Goal: Check status

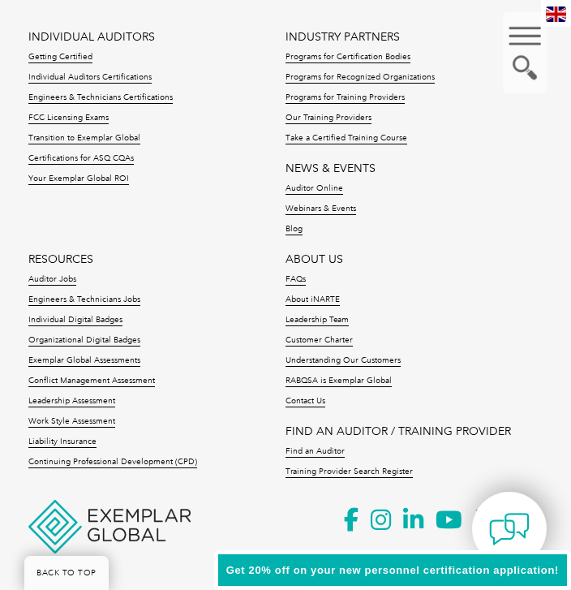
scroll to position [5510, 0]
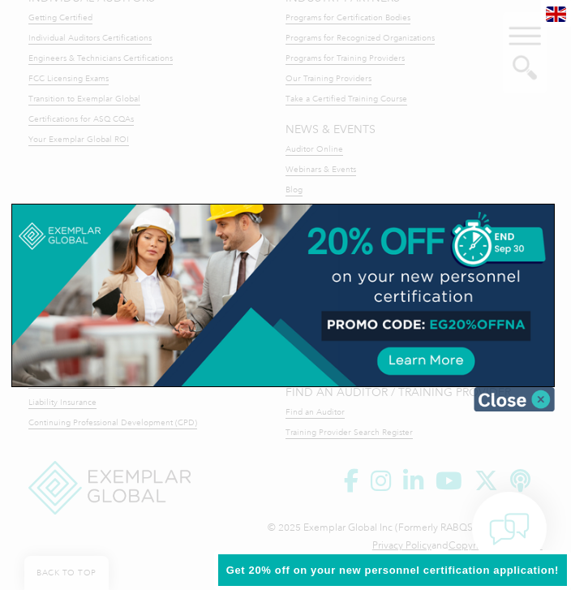
click at [546, 396] on img at bounding box center [514, 399] width 81 height 24
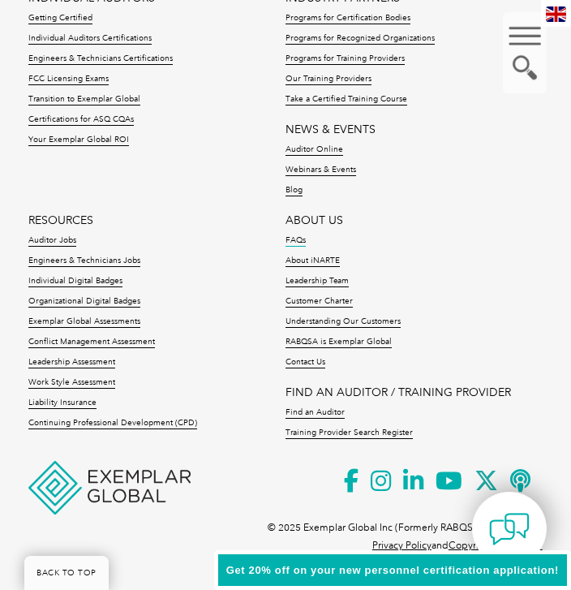
click at [289, 239] on link "FAQs" at bounding box center [296, 240] width 20 height 11
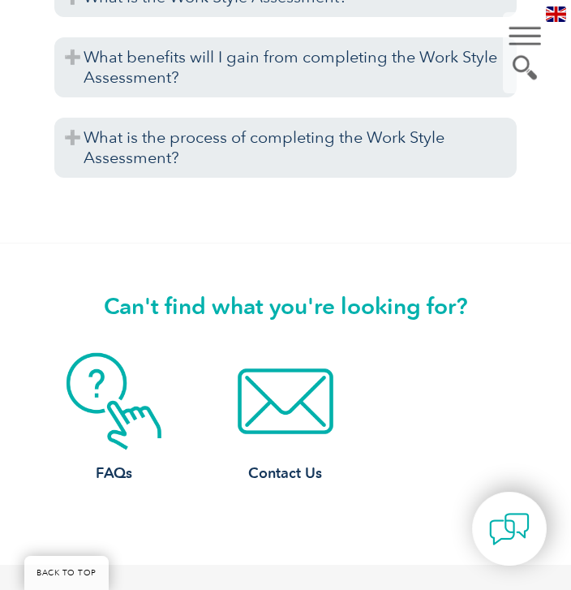
scroll to position [6982, 0]
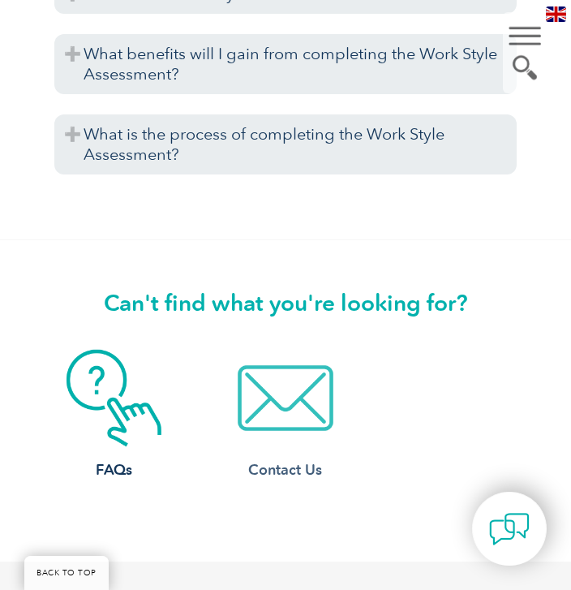
click at [295, 411] on img at bounding box center [285, 398] width 98 height 98
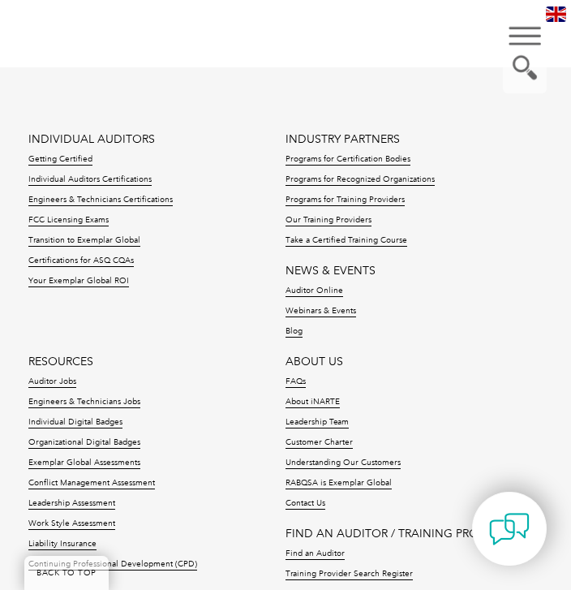
scroll to position [1910, 0]
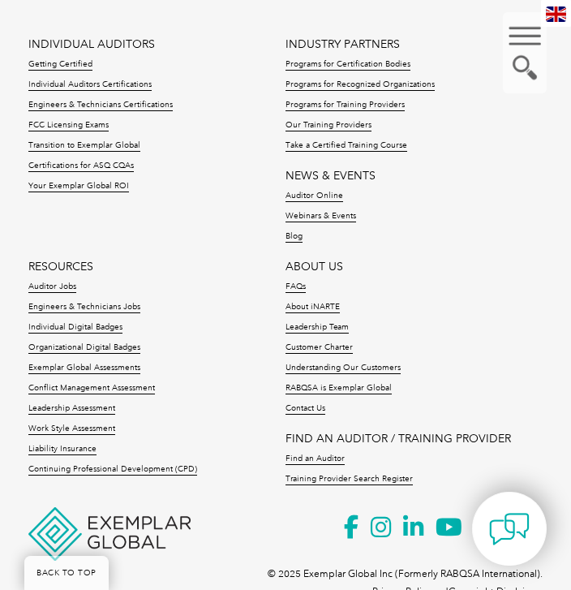
scroll to position [5431, 0]
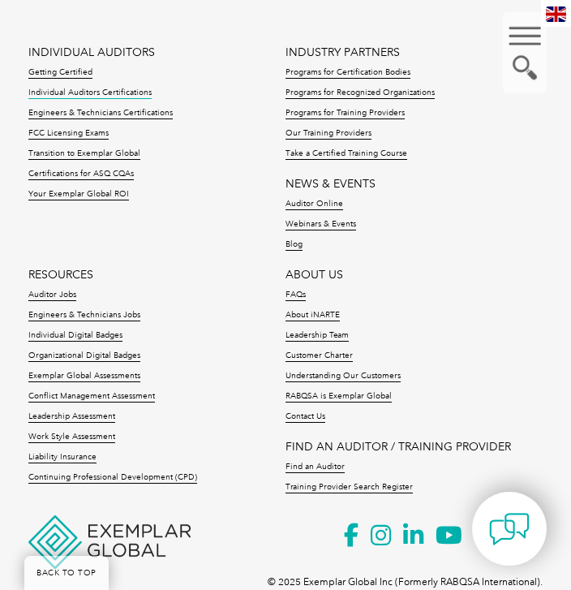
click at [50, 99] on link "Individual Auditors Certifications" at bounding box center [89, 93] width 123 height 11
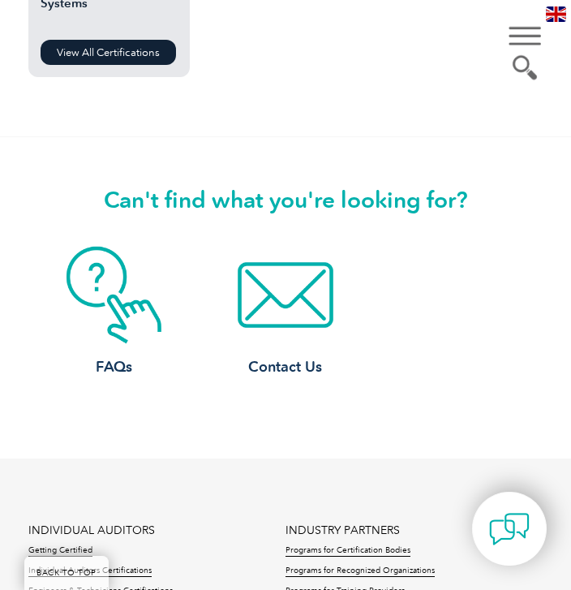
scroll to position [1764, 0]
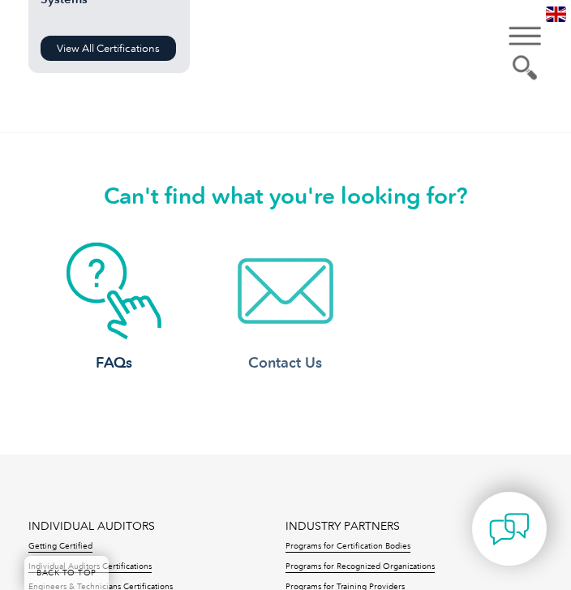
click at [309, 311] on img at bounding box center [285, 291] width 98 height 98
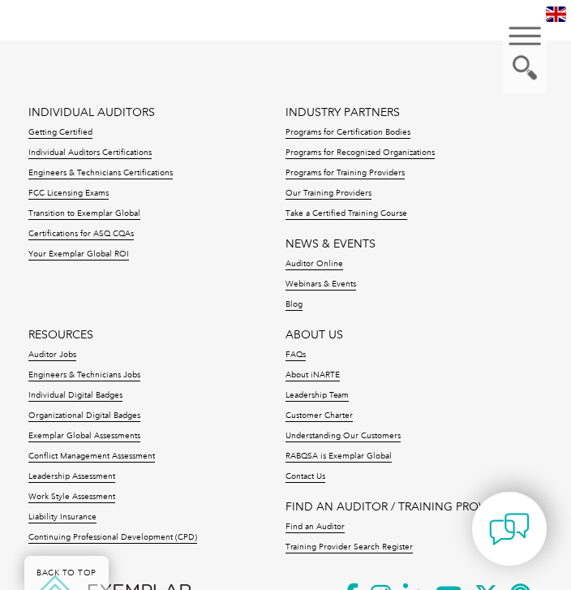
scroll to position [1937, 0]
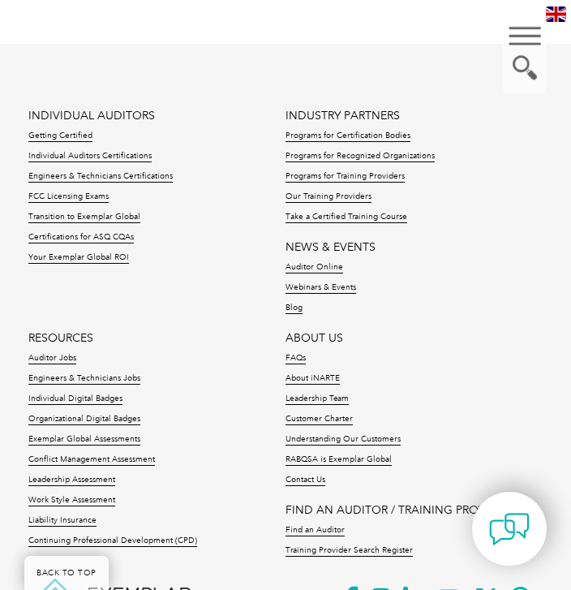
click at [304, 335] on link "ABOUT US" at bounding box center [315, 338] width 58 height 14
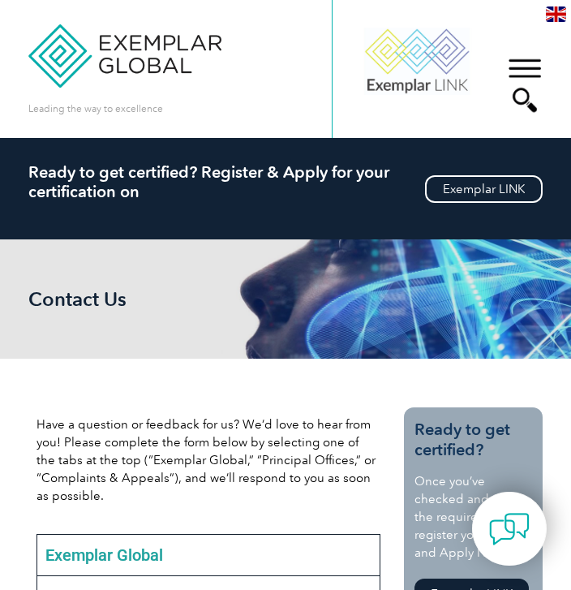
click at [536, 69] on div "▼" at bounding box center [525, 85] width 44 height 81
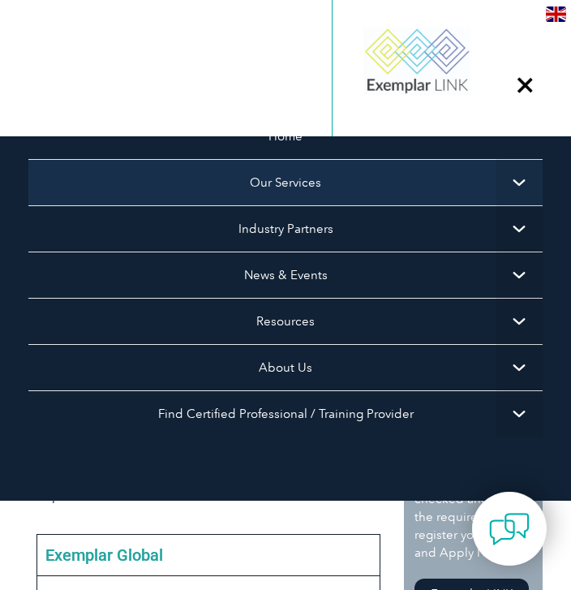
scroll to position [101, 0]
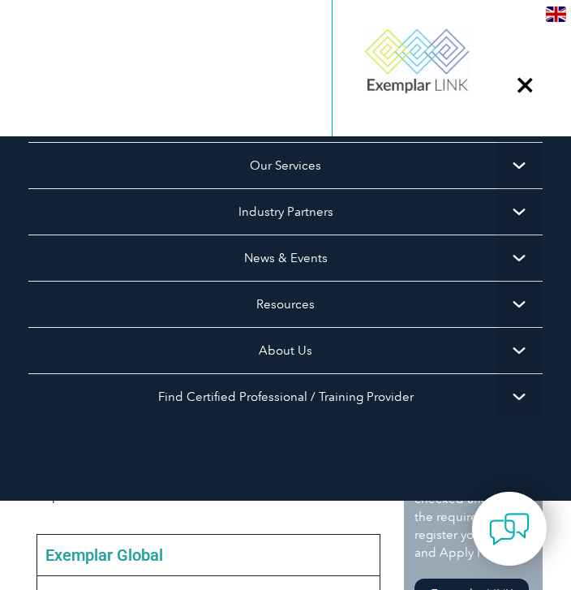
click at [511, 309] on span "▼" at bounding box center [520, 304] width 46 height 46
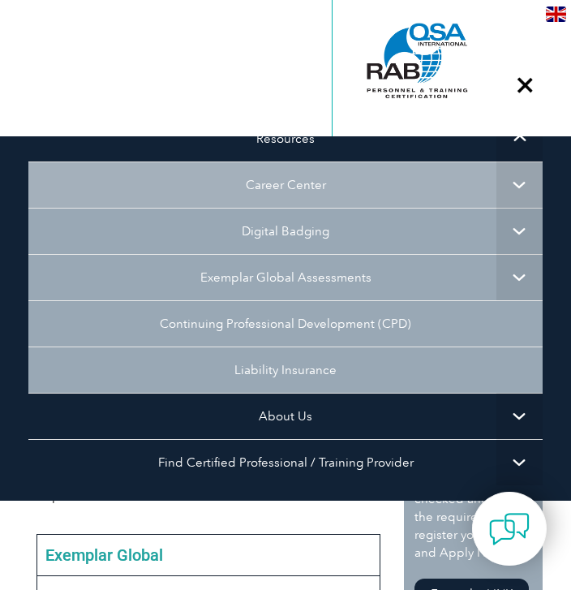
scroll to position [0, 0]
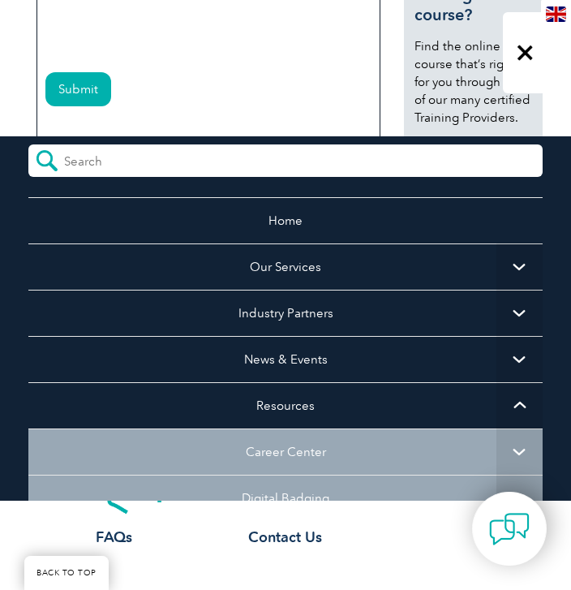
scroll to position [1928, 0]
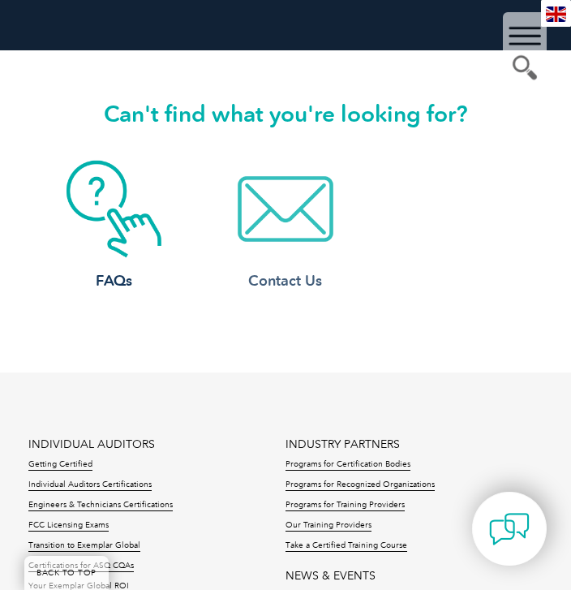
scroll to position [1844, 0]
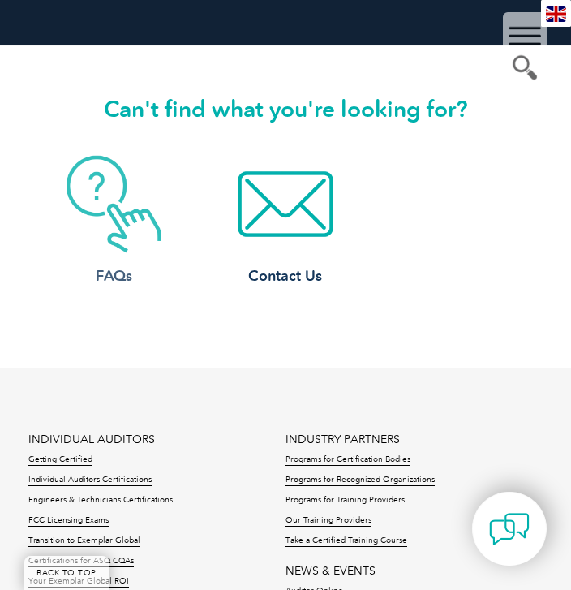
click at [138, 250] on img at bounding box center [114, 204] width 98 height 98
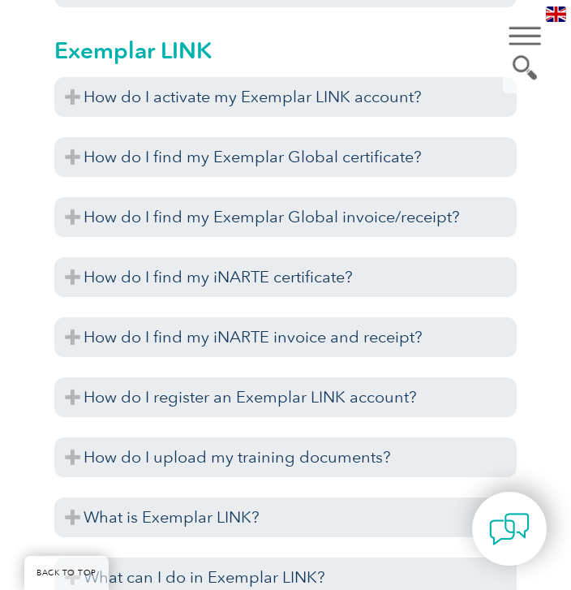
scroll to position [2400, 0]
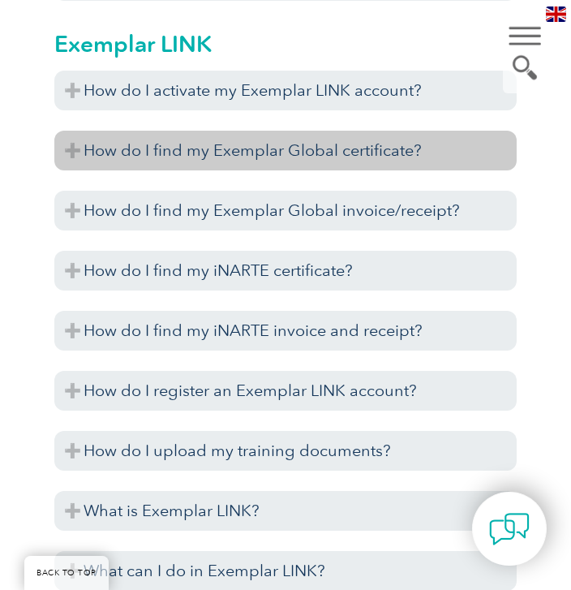
click at [130, 148] on h3 "How do I find my Exemplar Global certificate?" at bounding box center [285, 151] width 463 height 40
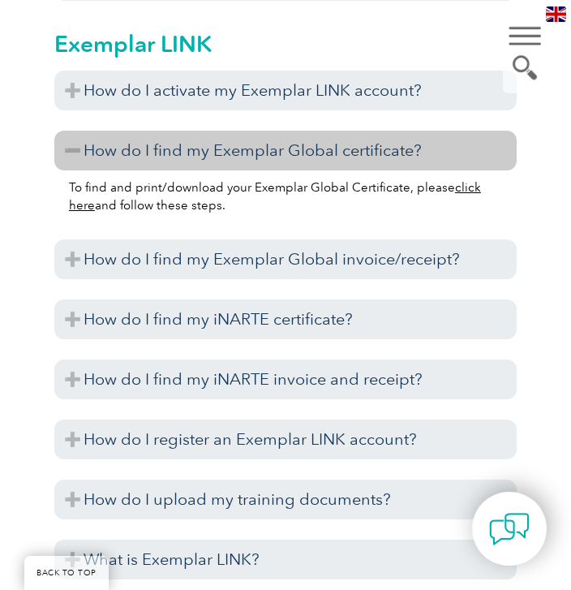
click at [477, 186] on link "click here" at bounding box center [275, 196] width 412 height 32
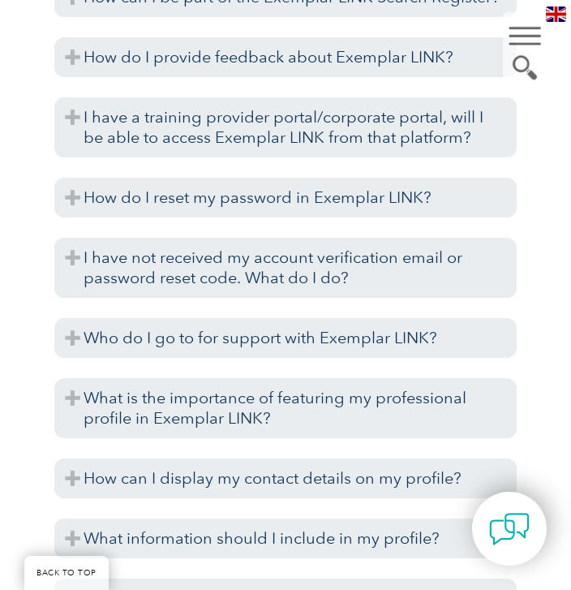
scroll to position [3393, 0]
